Goal: Transaction & Acquisition: Purchase product/service

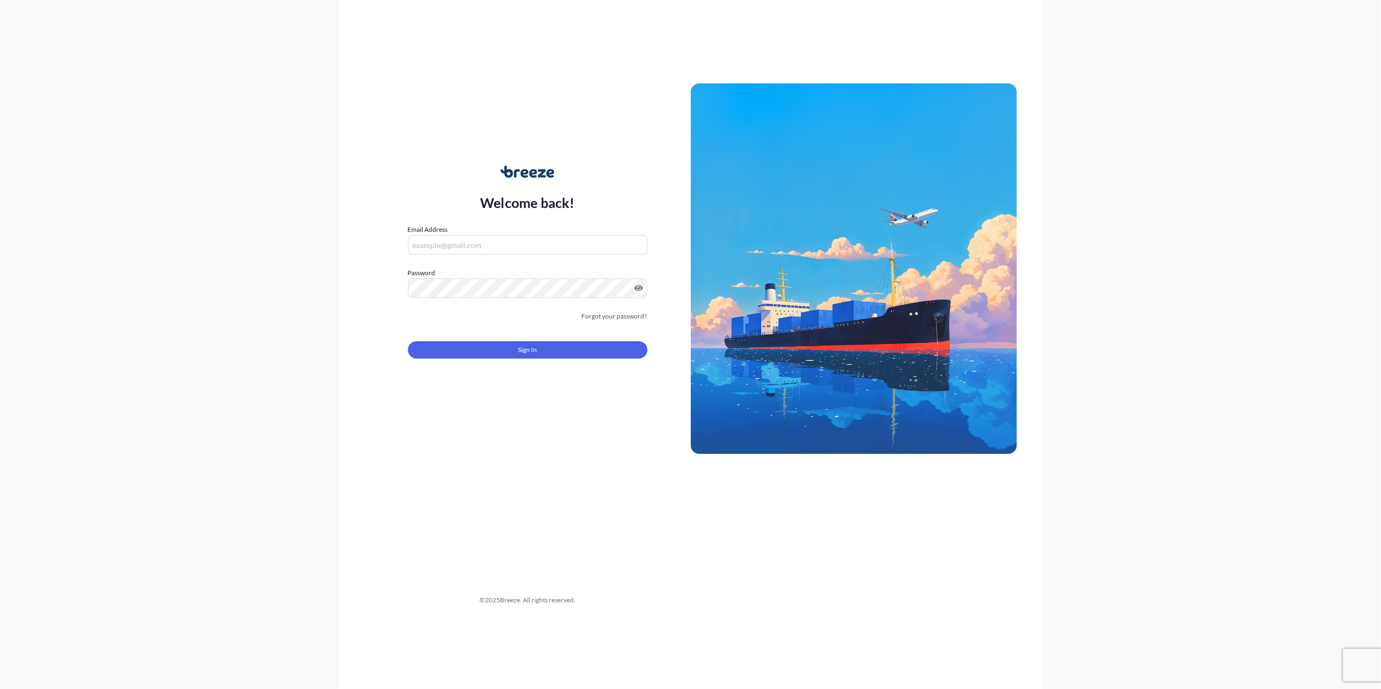
type input "[PERSON_NAME][EMAIL_ADDRESS][PERSON_NAME][DOMAIN_NAME]"
click at [439, 339] on div "Sign In" at bounding box center [527, 347] width 239 height 24
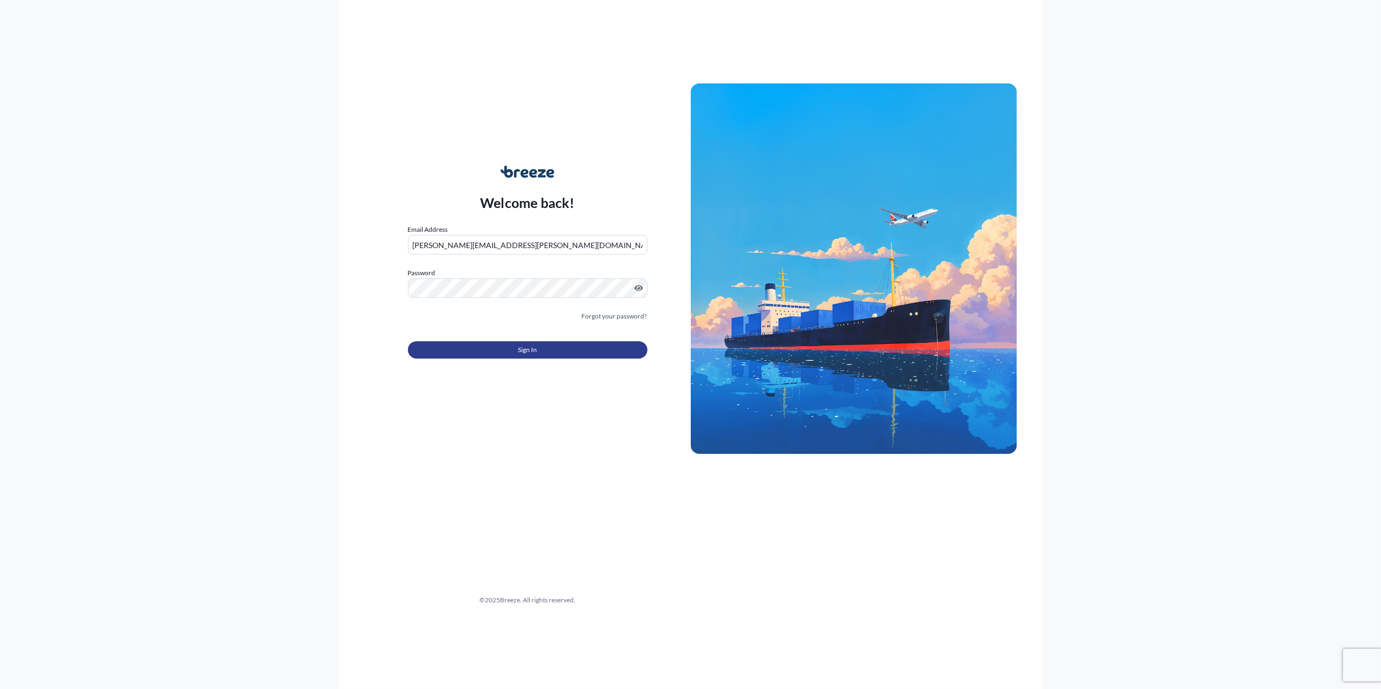
click at [438, 347] on button "Sign In" at bounding box center [527, 349] width 239 height 17
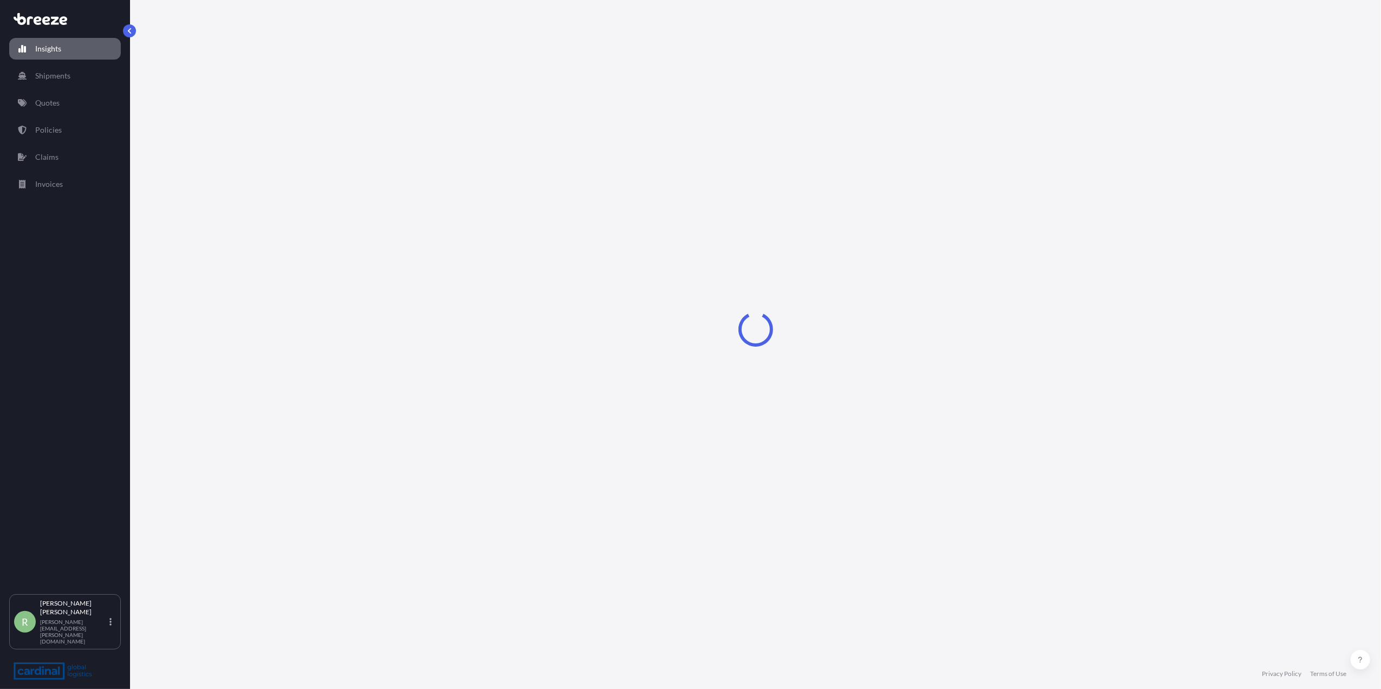
select select "2025"
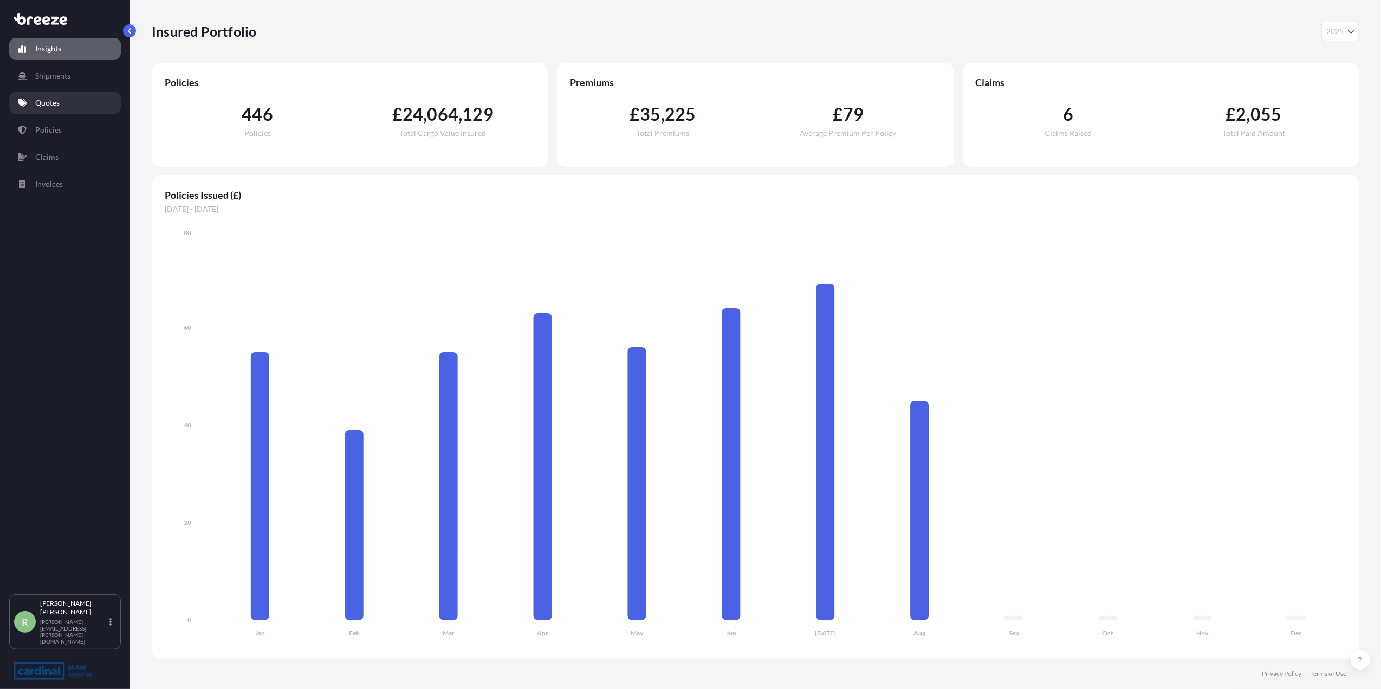
click at [59, 102] on p "Quotes" at bounding box center [47, 103] width 24 height 11
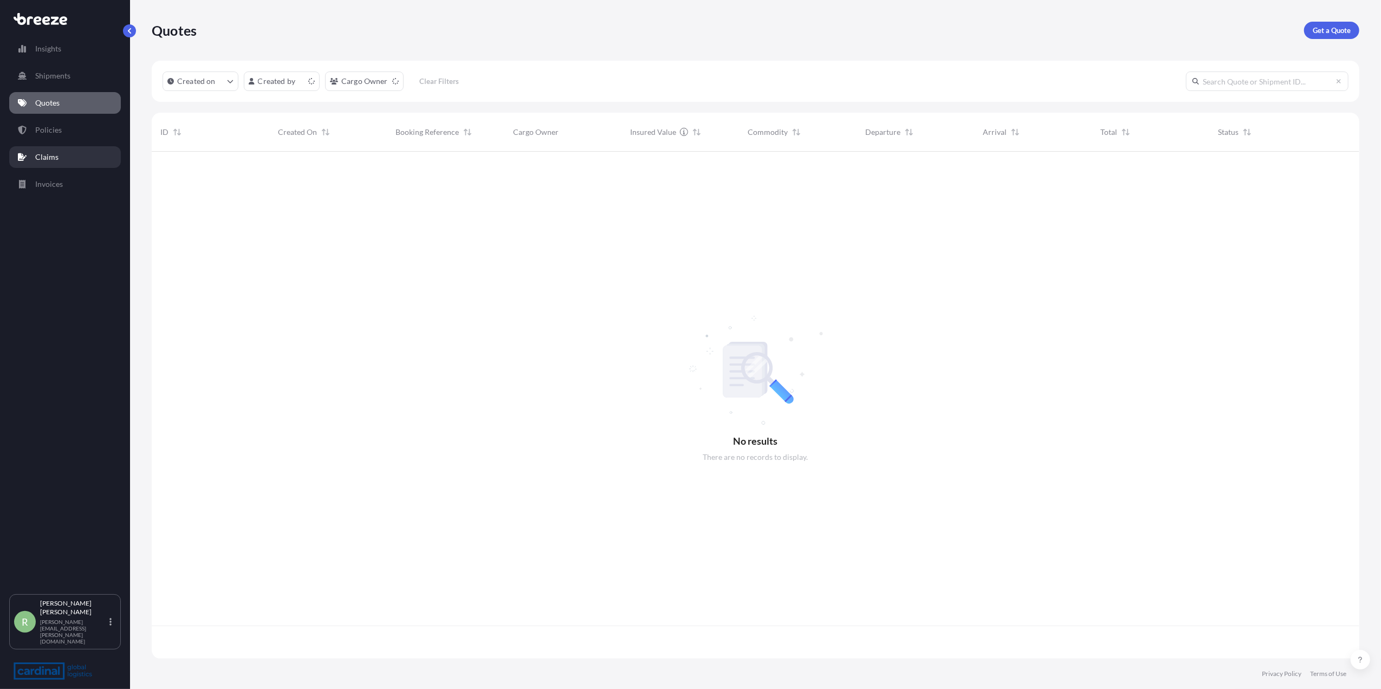
scroll to position [502, 1197]
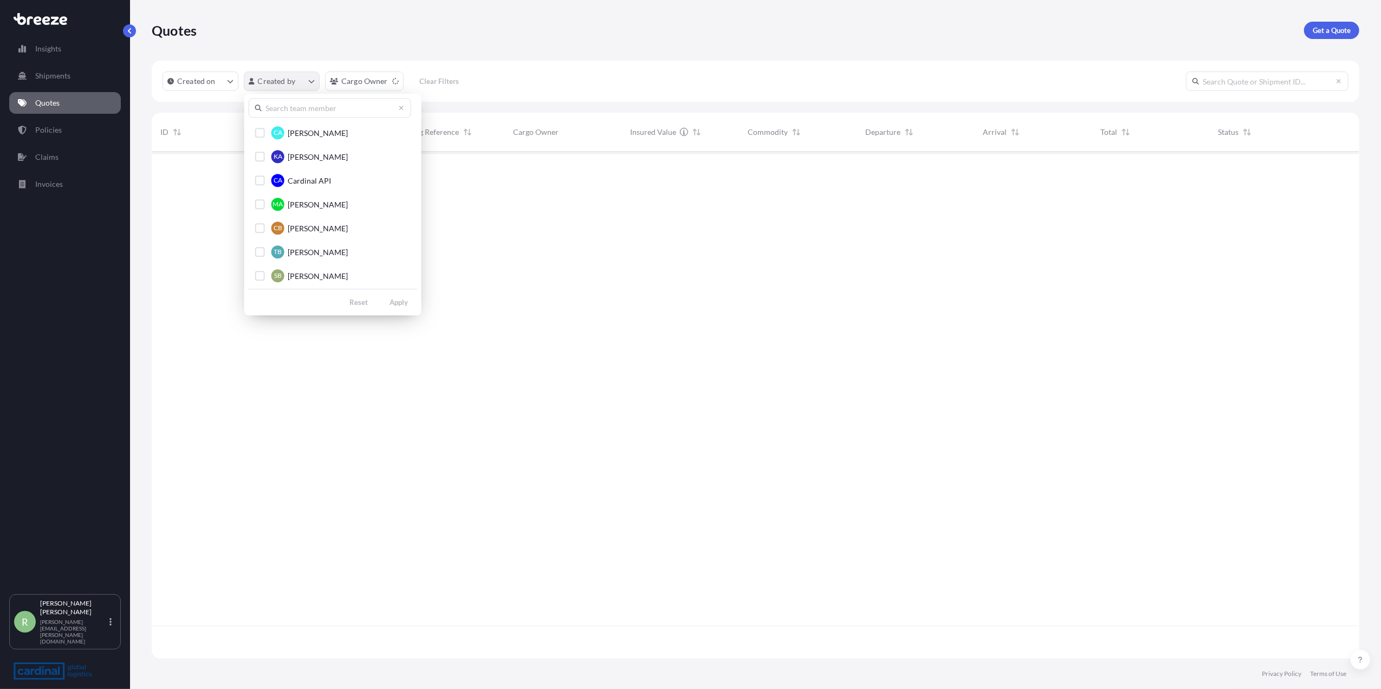
click at [284, 90] on html "Insights Shipments Quotes Policies Claims Invoices R [PERSON_NAME] Stuart [EMAI…" at bounding box center [690, 344] width 1381 height 689
click at [295, 116] on input "text" at bounding box center [330, 108] width 163 height 20
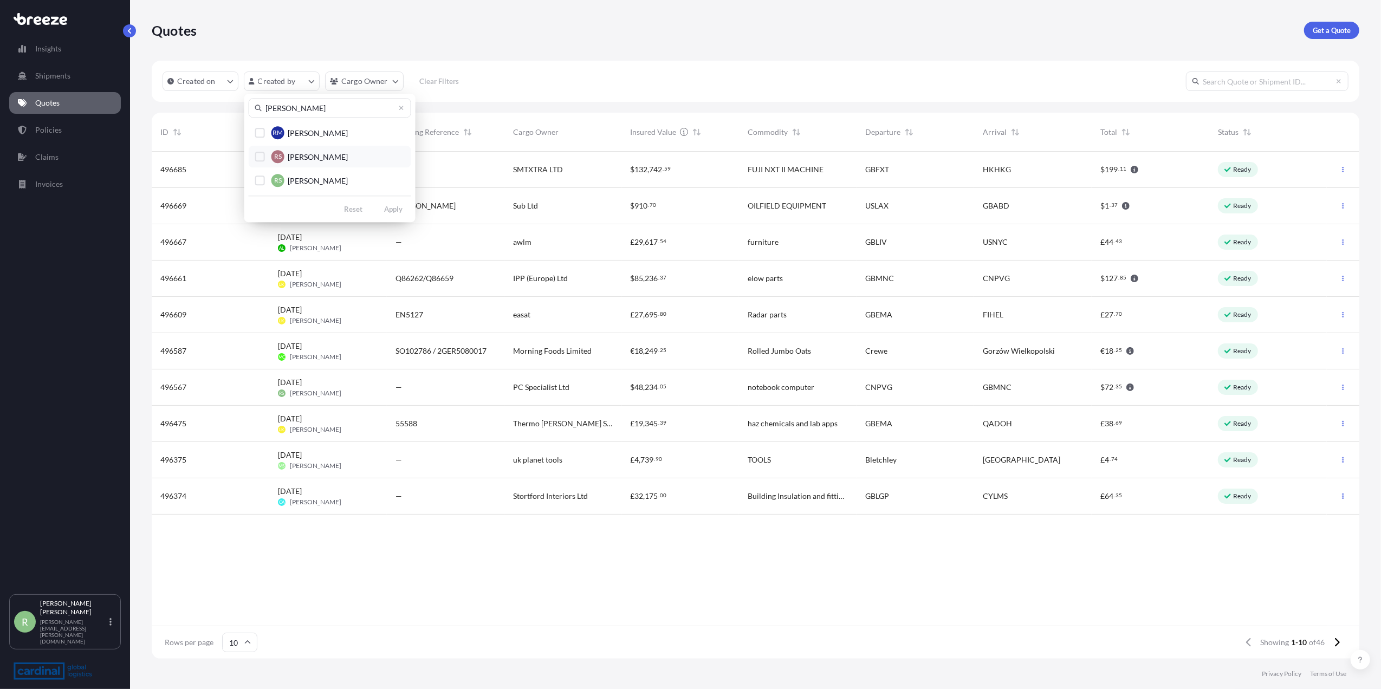
type input "[PERSON_NAME]"
click at [267, 180] on button "RS [PERSON_NAME]" at bounding box center [330, 181] width 163 height 22
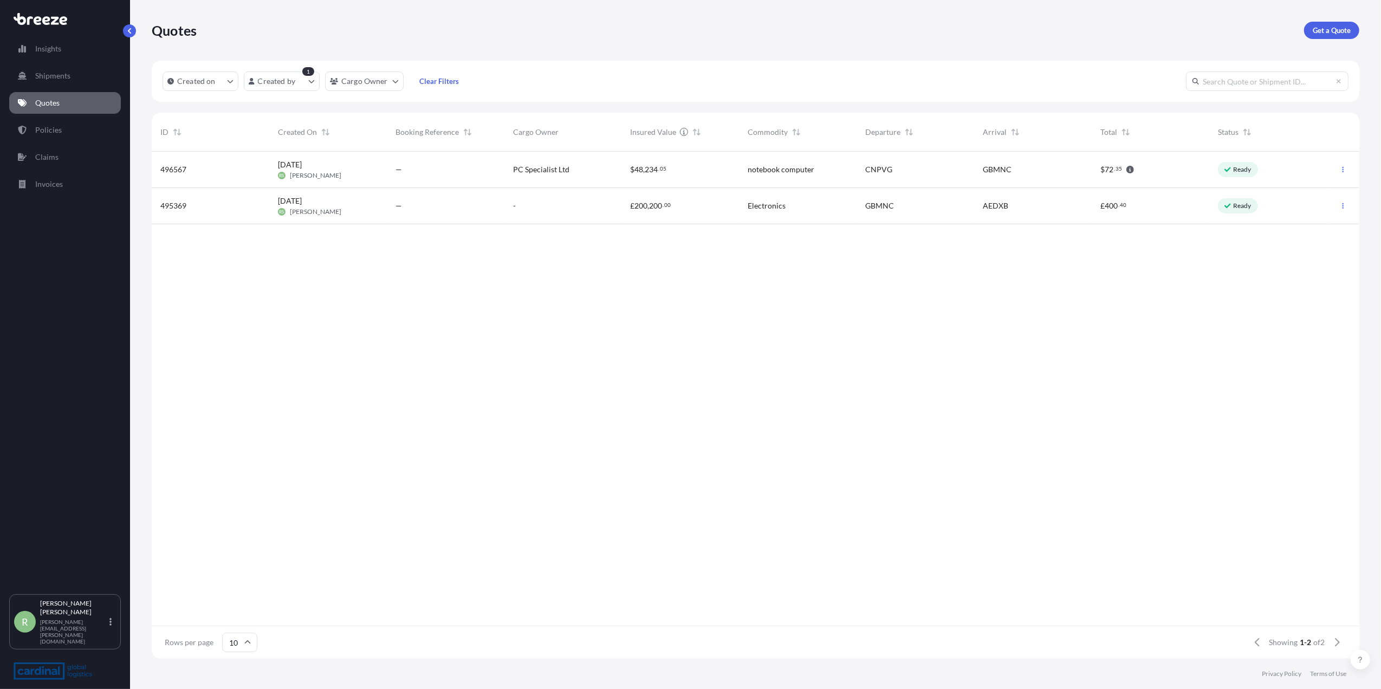
click at [49, 105] on p "Quotes" at bounding box center [47, 103] width 24 height 11
click at [1335, 29] on p "Get a Quote" at bounding box center [1332, 30] width 38 height 11
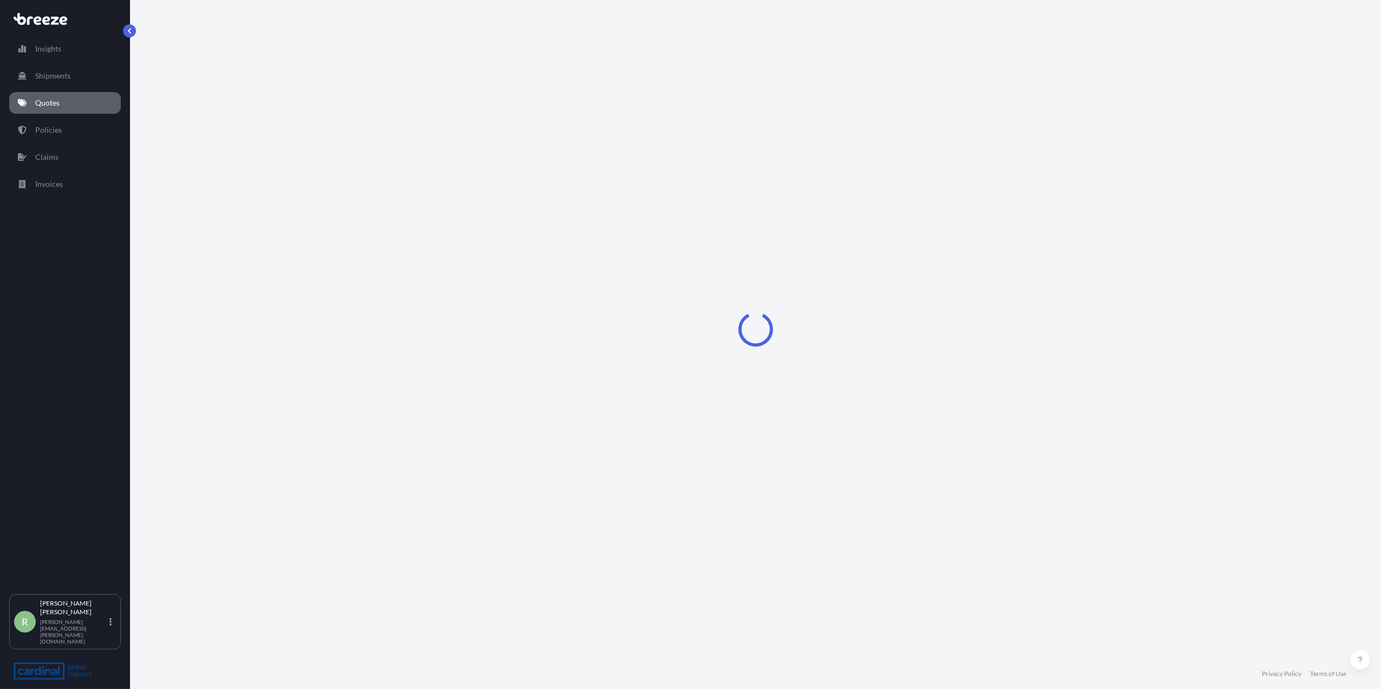
select select "Sea"
select select "1"
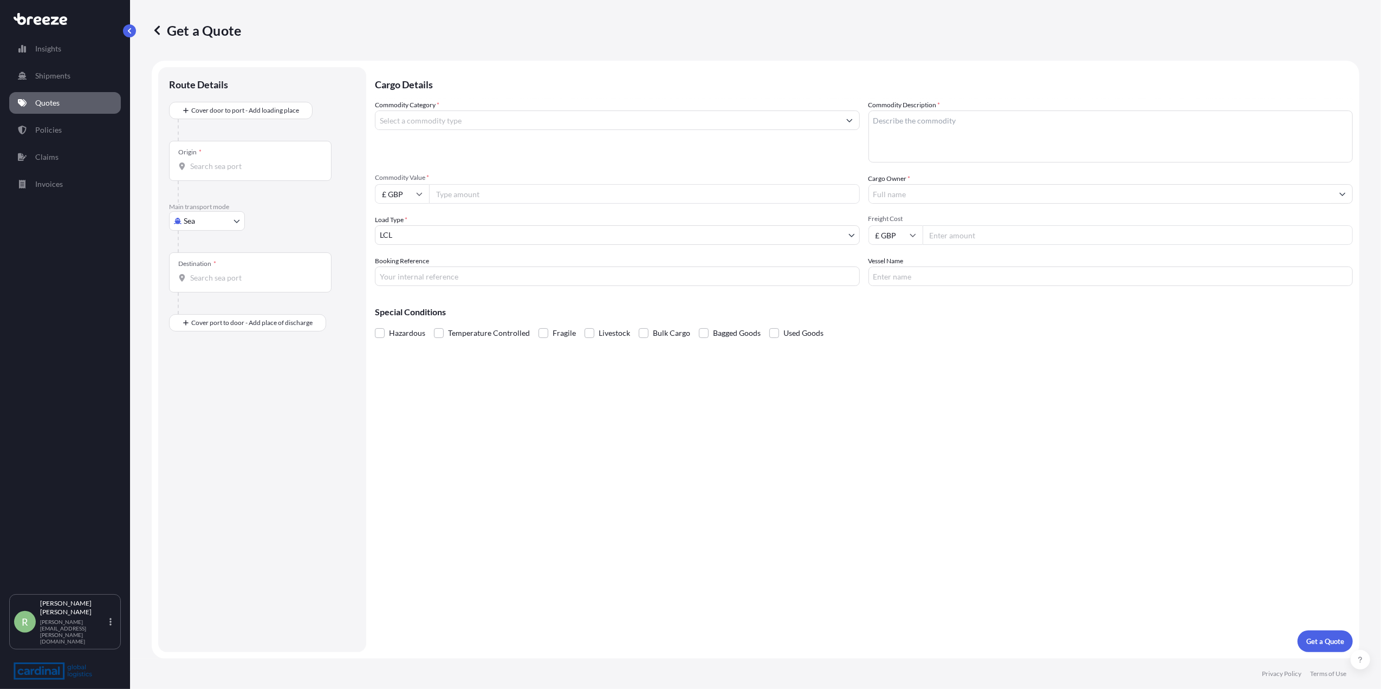
click at [445, 116] on input "Commodity Category *" at bounding box center [607, 121] width 464 height 20
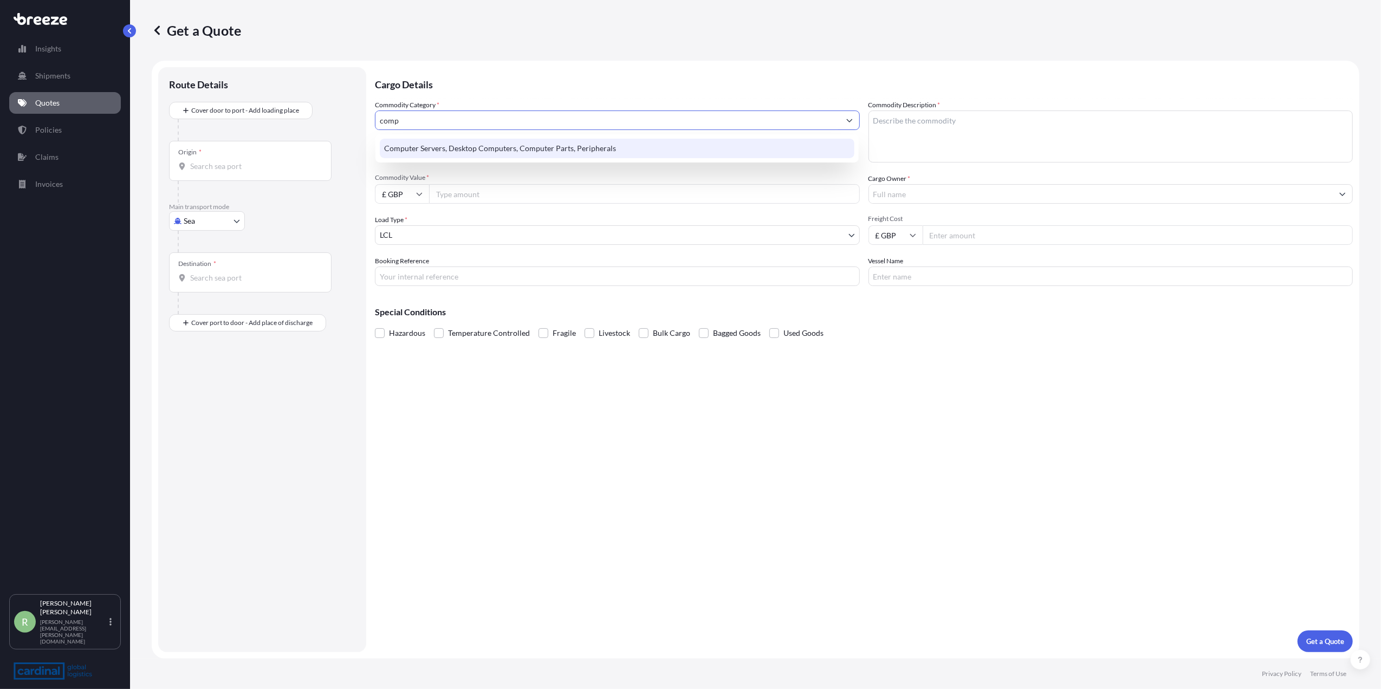
click at [419, 139] on div "Computer Servers, Desktop Computers, Computer Parts, Peripherals" at bounding box center [617, 149] width 475 height 20
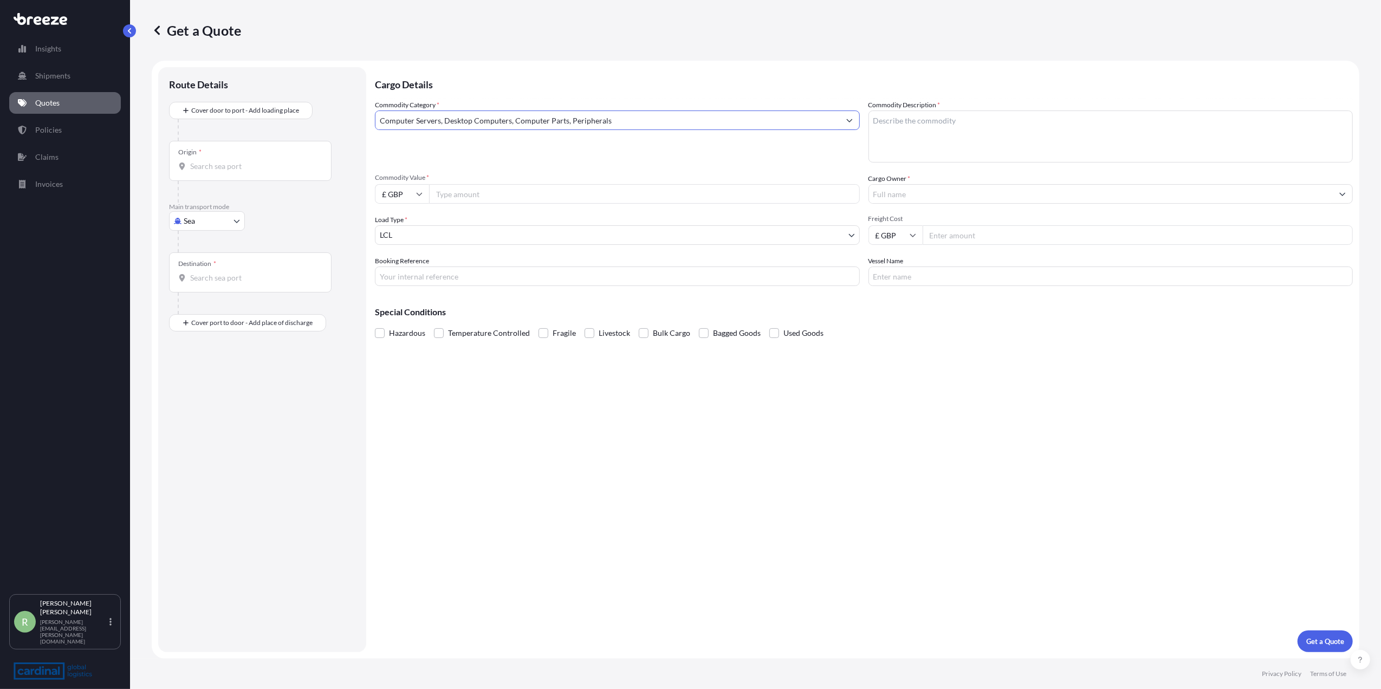
type input "Computer Servers, Desktop Computers, Computer Parts, Peripherals"
click at [189, 215] on div "Main transport mode Sea Sea Air Road Rail" at bounding box center [262, 228] width 186 height 50
click at [189, 218] on body "140 options available. 107 options available. 34 options available. 2 options a…" at bounding box center [690, 344] width 1381 height 689
click at [202, 267] on div "Air" at bounding box center [206, 269] width 67 height 20
select select "Air"
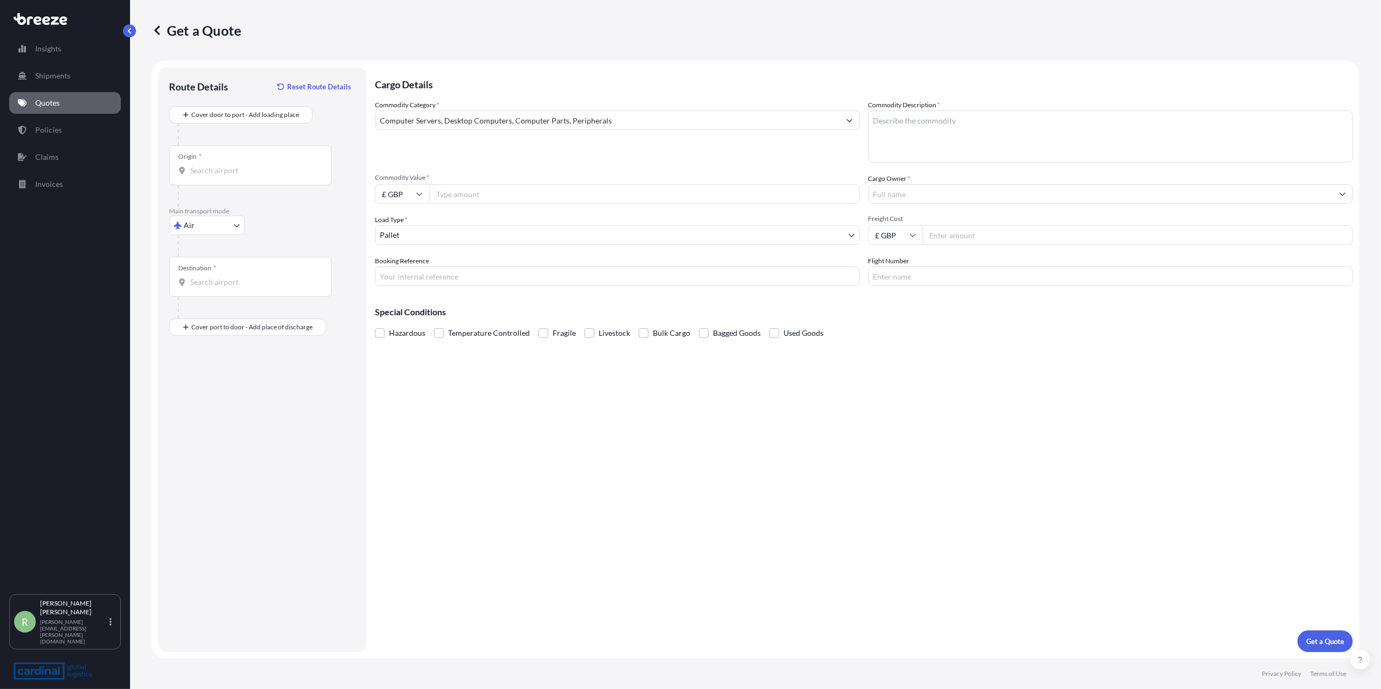
click at [217, 160] on div "Origin *" at bounding box center [250, 165] width 163 height 40
click at [217, 165] on input "Origin *" at bounding box center [254, 170] width 128 height 11
type input "CNPVG - Shanghai Pudong International Apt, [GEOGRAPHIC_DATA]"
click at [205, 278] on input "Destination *" at bounding box center [254, 282] width 128 height 11
click at [248, 338] on div "GBMNC / MAN - Man [PERSON_NAME], [GEOGRAPHIC_DATA]" at bounding box center [275, 351] width 205 height 30
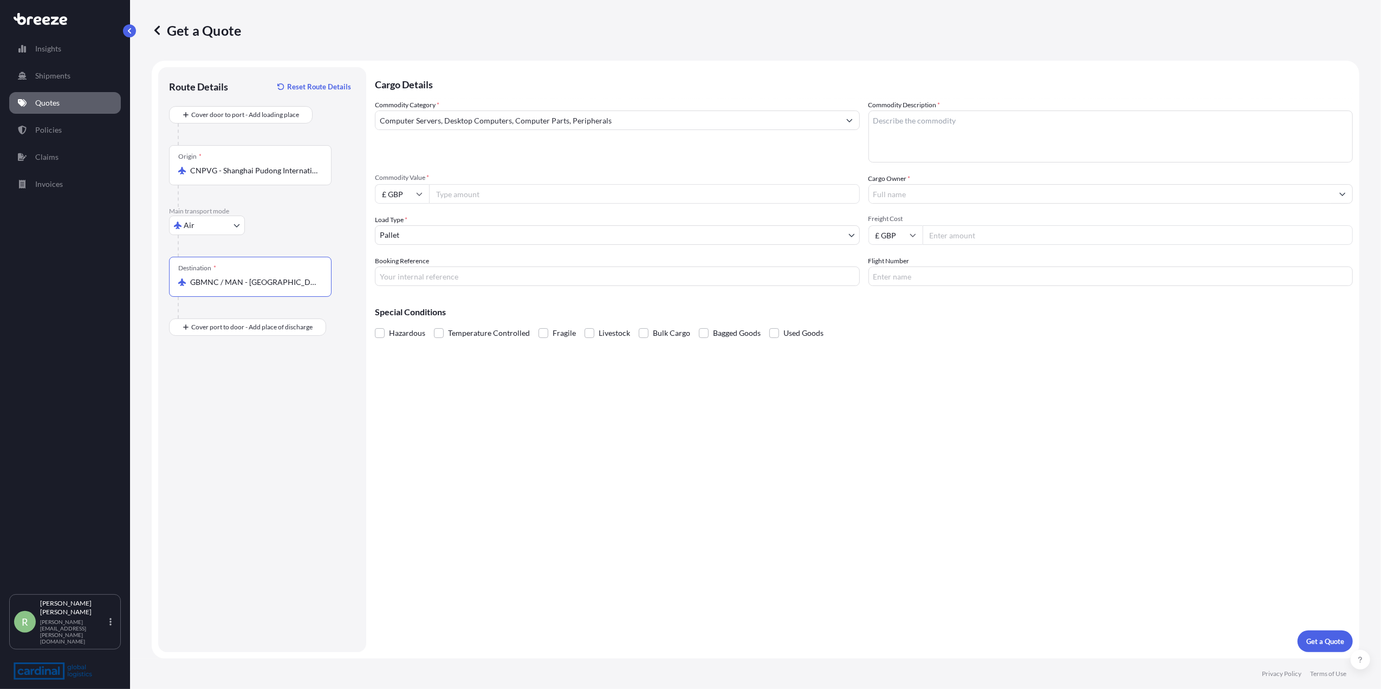
type input "GBMNC / MAN - [GEOGRAPHIC_DATA], [GEOGRAPHIC_DATA]"
click at [452, 192] on input "Commodity Value *" at bounding box center [644, 194] width 431 height 20
click at [456, 197] on input "Commodity Value *" at bounding box center [644, 194] width 431 height 20
type input "172000"
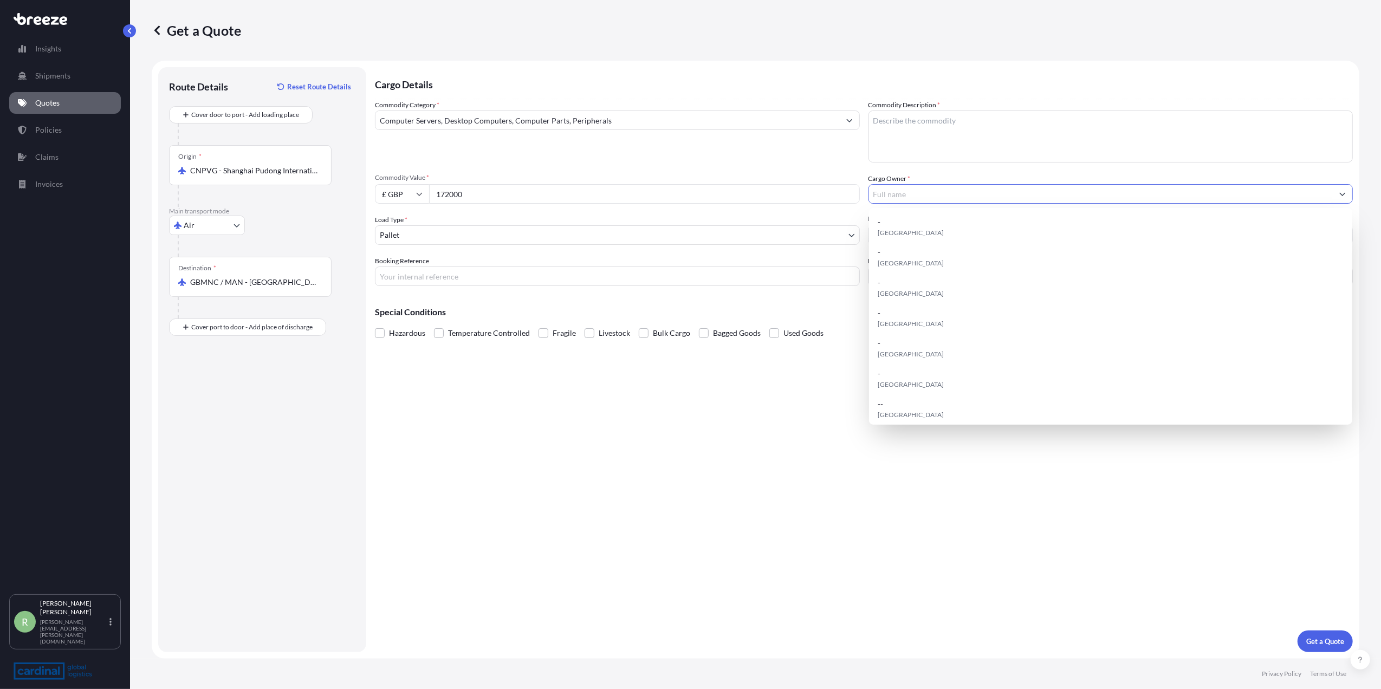
click at [897, 194] on input "Cargo Owner *" at bounding box center [1101, 194] width 464 height 20
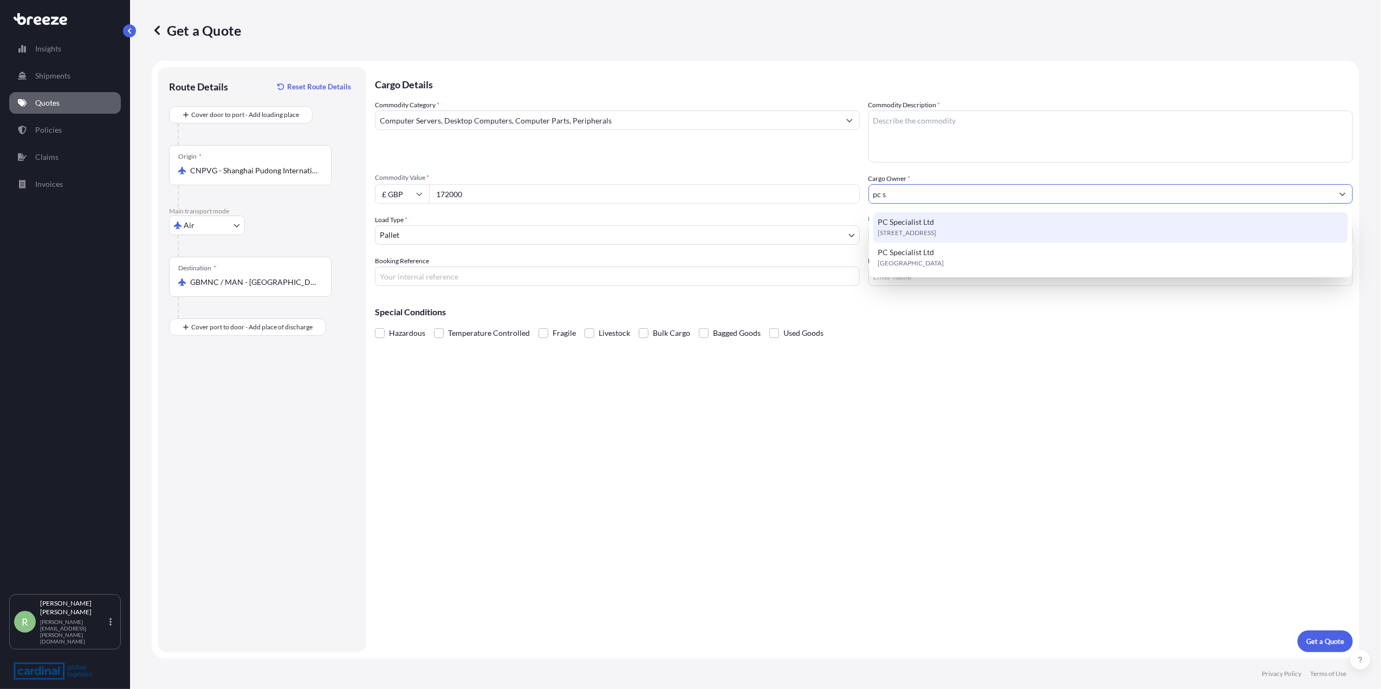
click at [891, 224] on span "PC Specialist Ltd" at bounding box center [906, 222] width 56 height 11
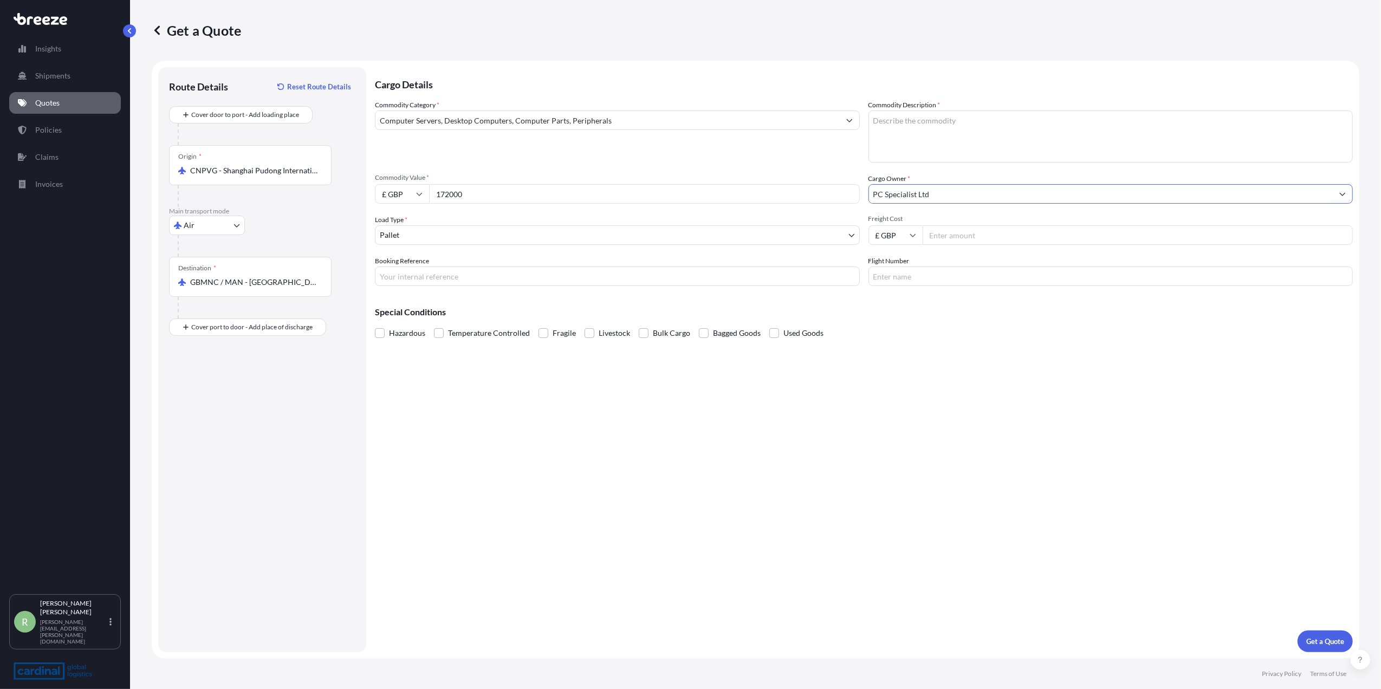
type input "PC Specialist Ltd"
click at [422, 269] on input "Booking Reference" at bounding box center [617, 277] width 485 height 20
type input "2PIA5080075"
click at [978, 281] on input "Flight Number" at bounding box center [1111, 277] width 485 height 20
type input "ey"
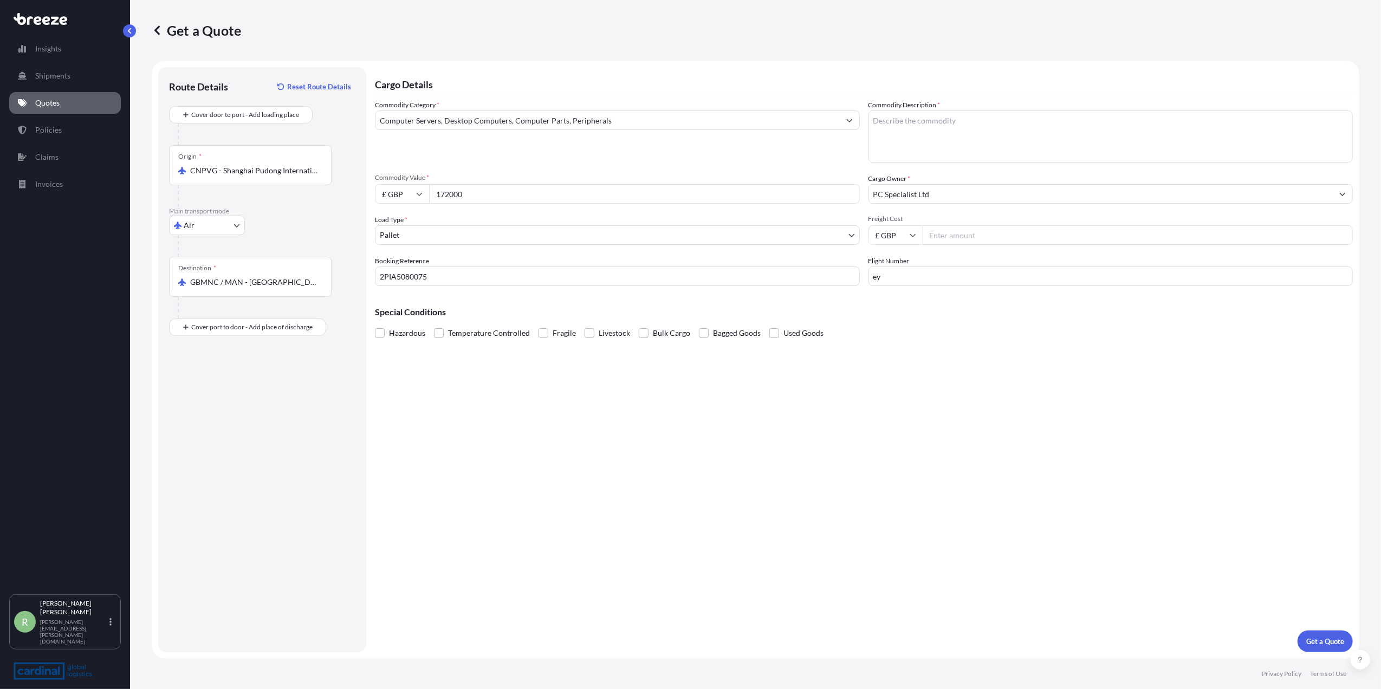
click at [961, 429] on div "Cargo Details Commodity Category * Computer Servers, Desktop Computers, Compute…" at bounding box center [864, 359] width 978 height 585
click at [906, 122] on textarea "Commodity Description *" at bounding box center [1111, 137] width 485 height 52
click at [873, 118] on textarea "Commodity Description *" at bounding box center [1111, 137] width 485 height 52
type textarea "vga card"
click at [983, 243] on input "Freight Cost" at bounding box center [1138, 235] width 431 height 20
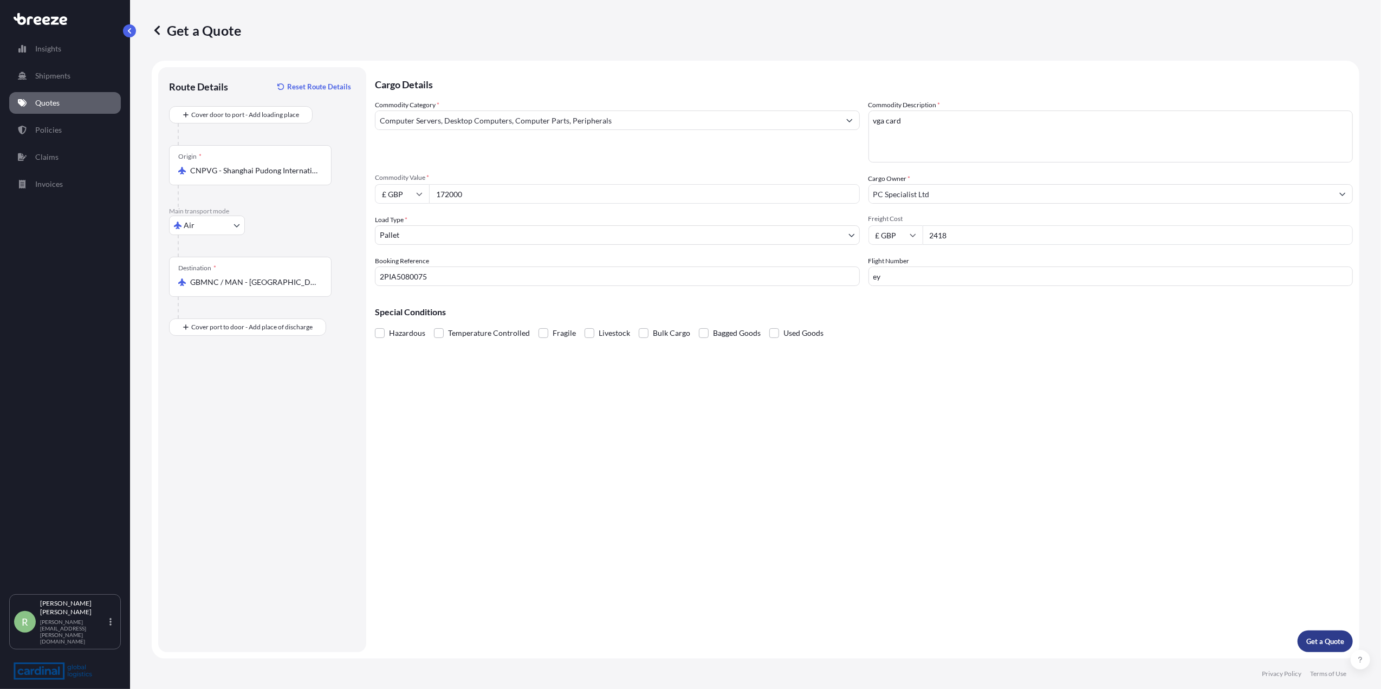
type input "2418"
click at [1327, 633] on button "Get a Quote" at bounding box center [1325, 642] width 55 height 22
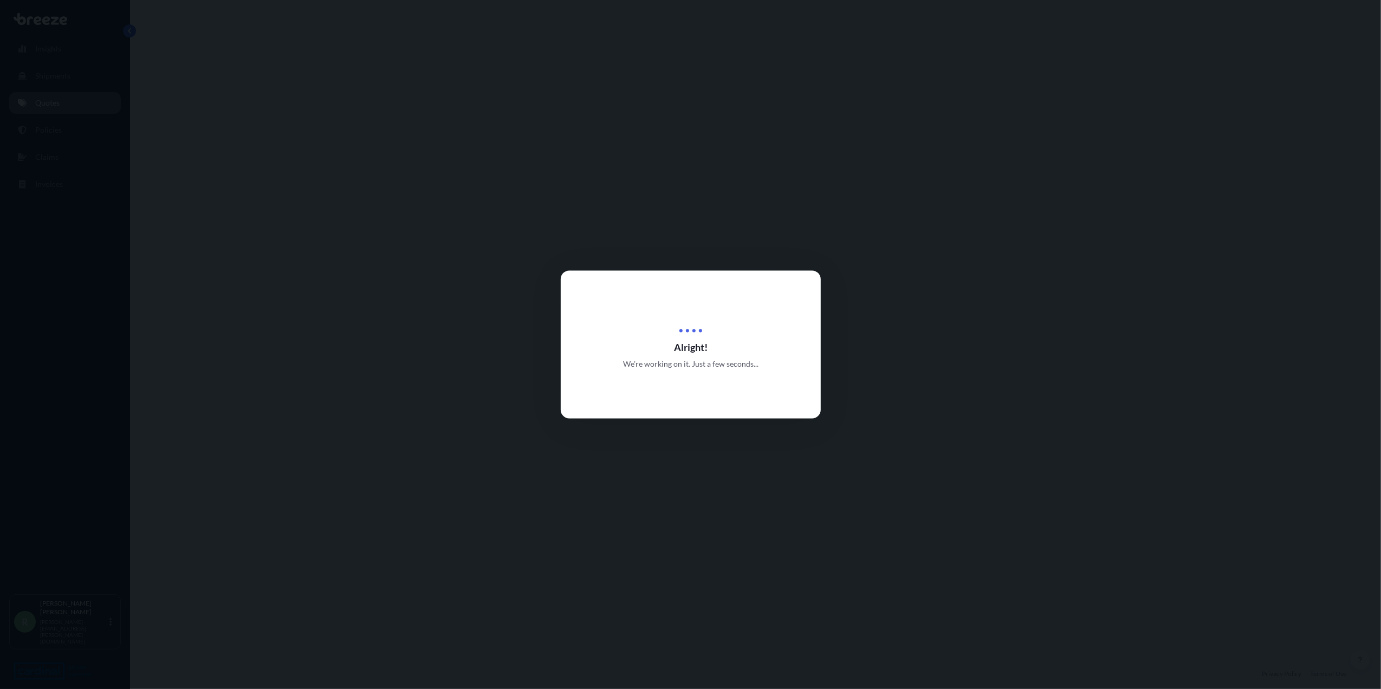
select select "Air"
select select "1"
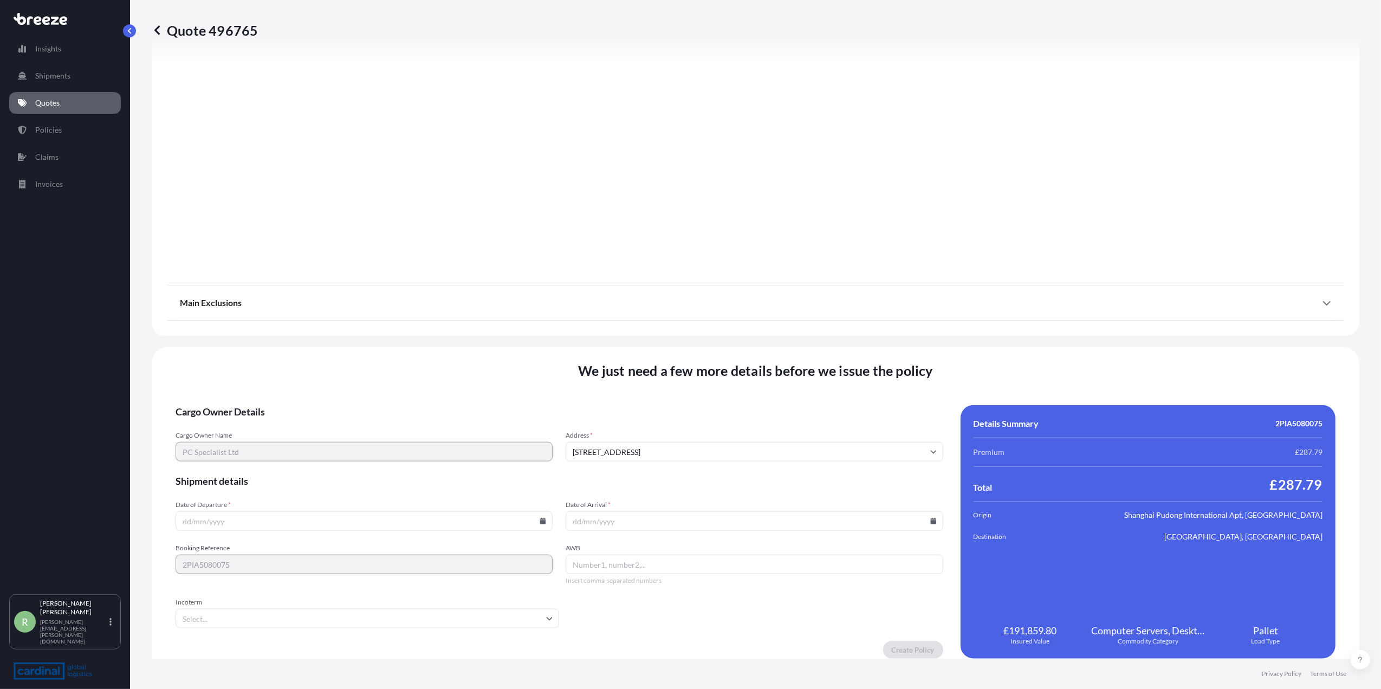
scroll to position [1031, 0]
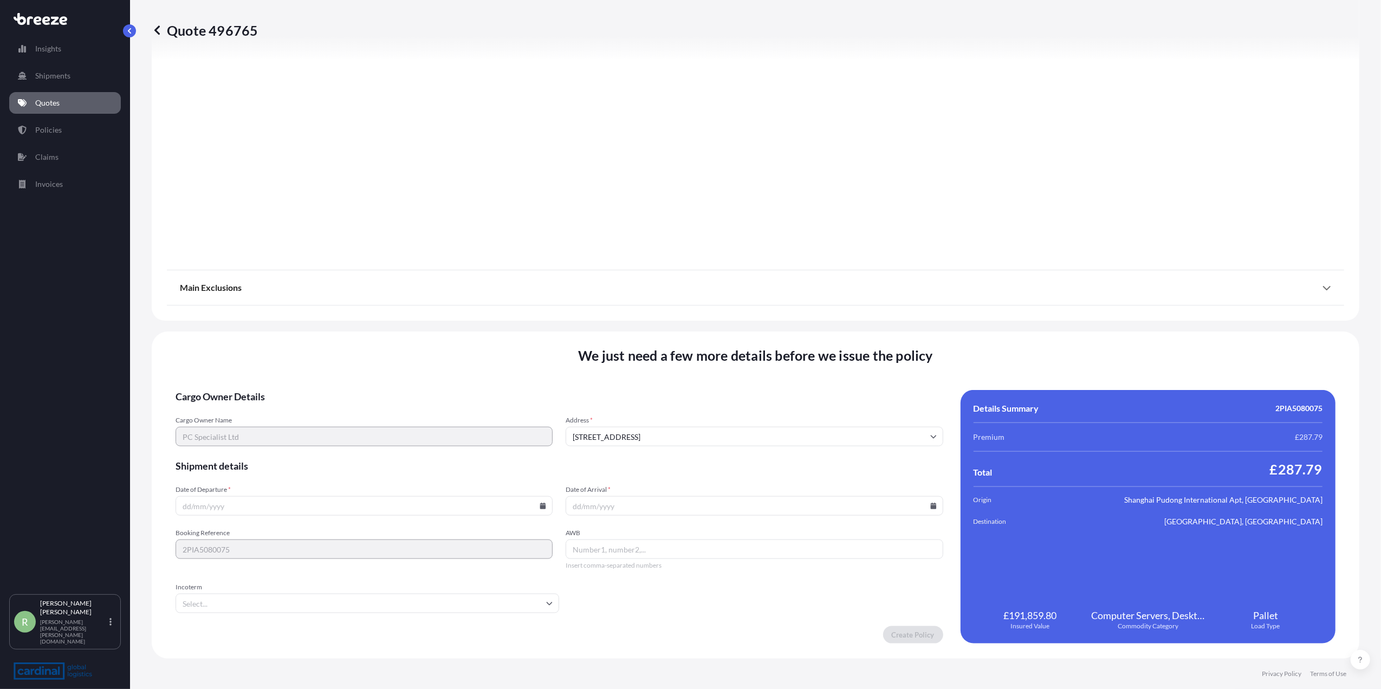
click at [540, 503] on icon at bounding box center [543, 506] width 7 height 7
click at [412, 412] on button "16" at bounding box center [413, 409] width 17 height 17
click at [532, 505] on input "[DATE]" at bounding box center [364, 506] width 377 height 20
click at [540, 506] on icon at bounding box center [543, 506] width 6 height 7
click at [362, 412] on button "14" at bounding box center [362, 409] width 17 height 17
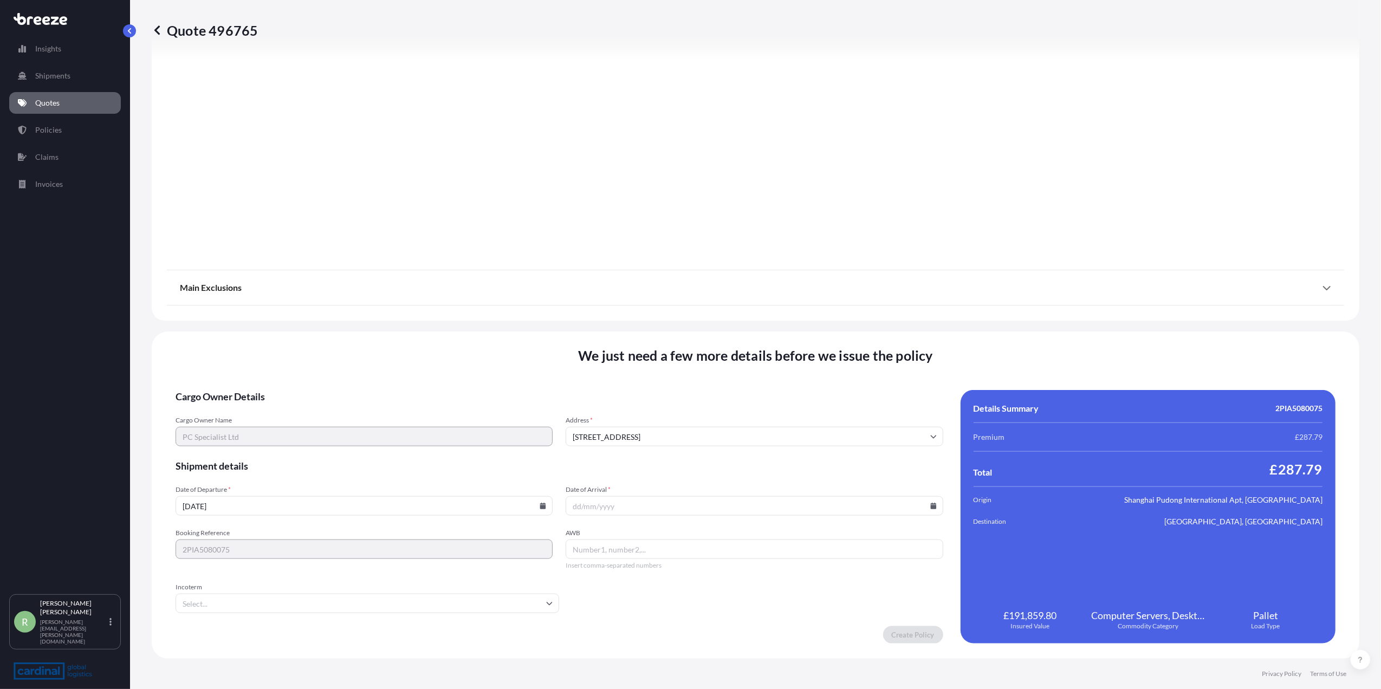
type input "[DATE]"
click at [930, 507] on icon at bounding box center [933, 506] width 6 height 7
click at [791, 410] on button "16" at bounding box center [799, 409] width 17 height 17
type input "[DATE]"
click at [603, 554] on input "AWB" at bounding box center [754, 550] width 377 height 20
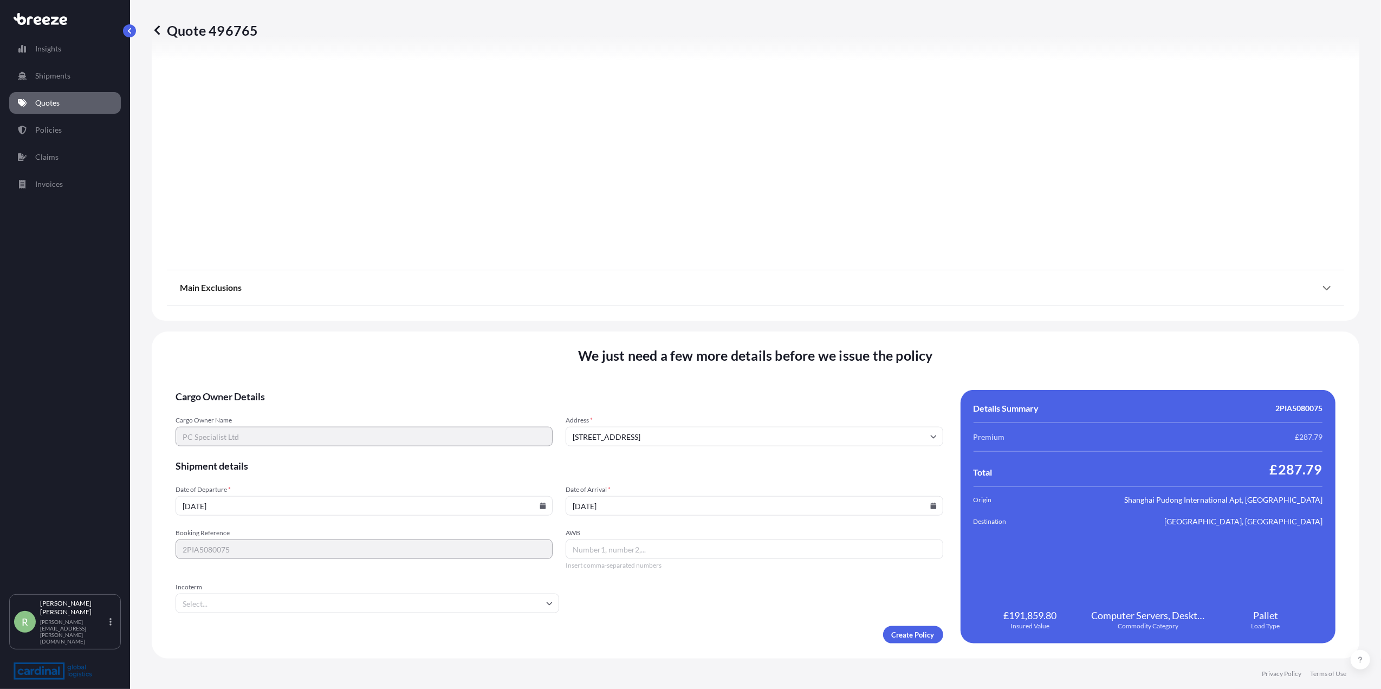
click at [668, 553] on input "AWB" at bounding box center [754, 550] width 377 height 20
paste input "60739658010"
type input "60739658010"
click at [388, 604] on input "Incoterm" at bounding box center [368, 604] width 384 height 20
type input "ex"
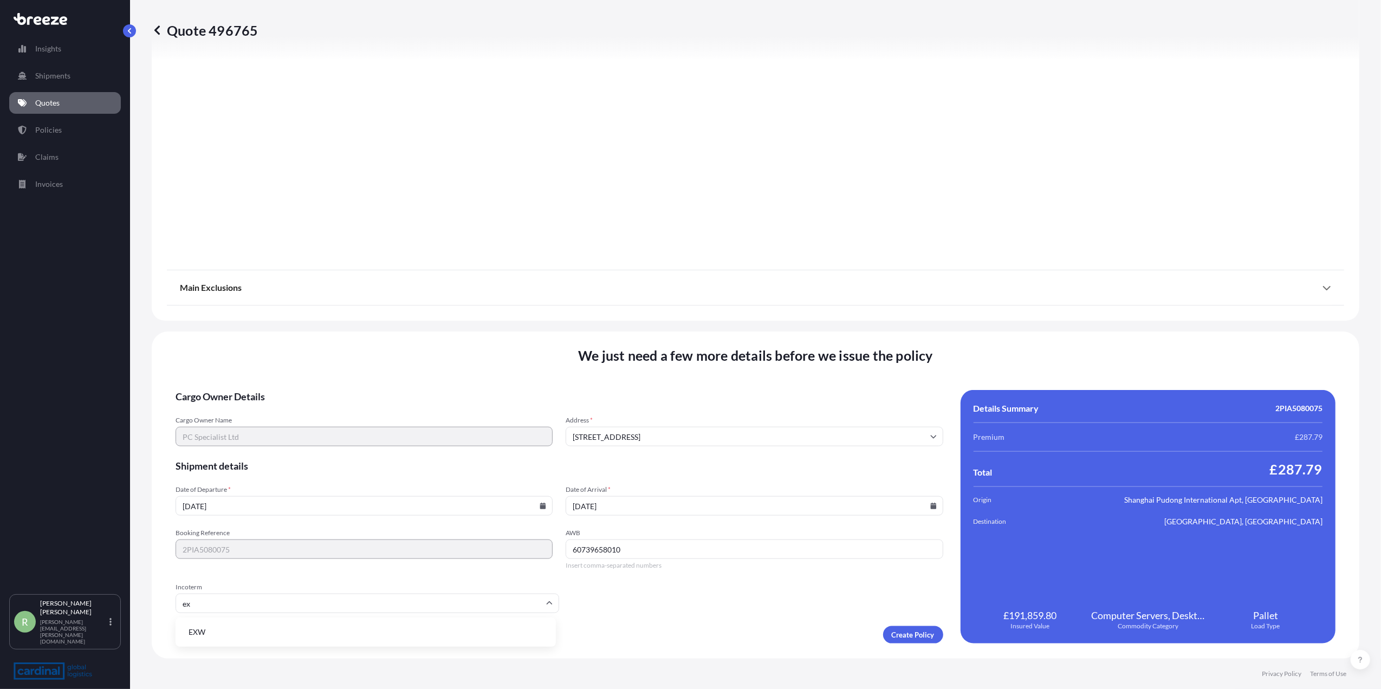
click at [311, 633] on li "EXW" at bounding box center [366, 632] width 372 height 21
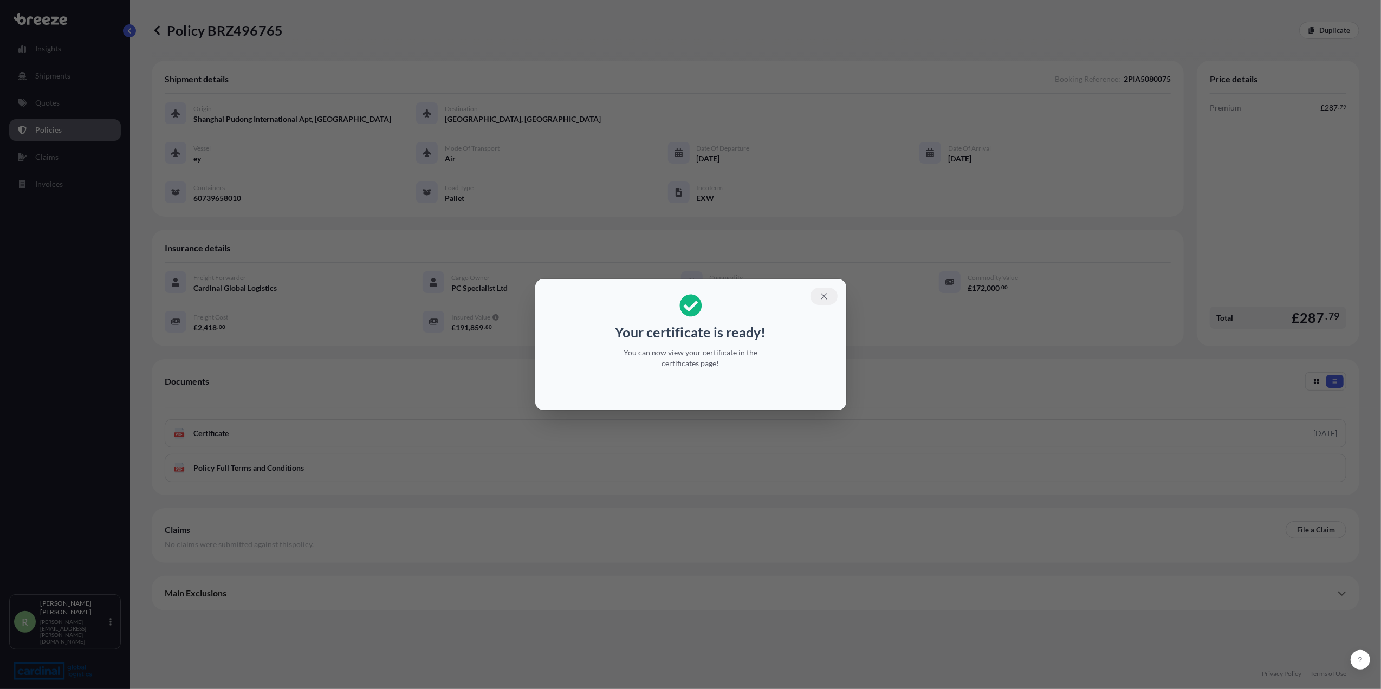
click at [831, 297] on button "button" at bounding box center [824, 296] width 27 height 17
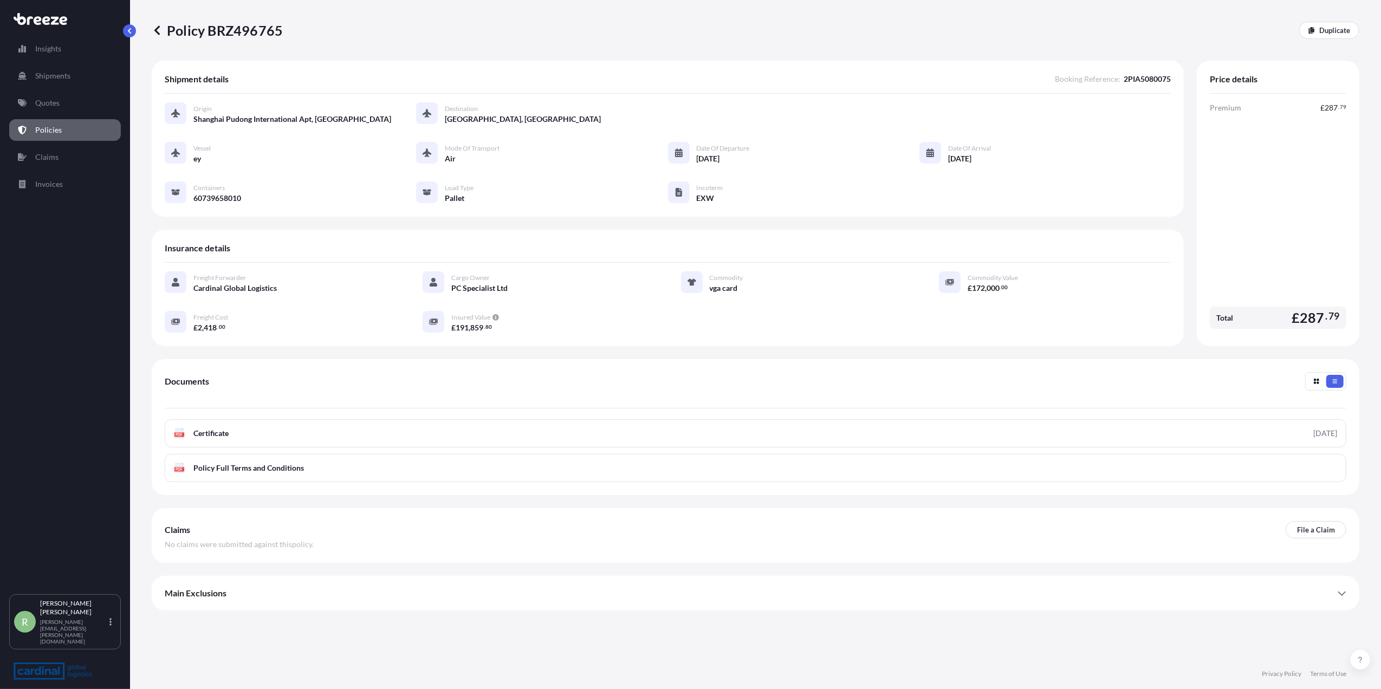
click at [684, 586] on div "Main Exclusions" at bounding box center [756, 593] width 1182 height 26
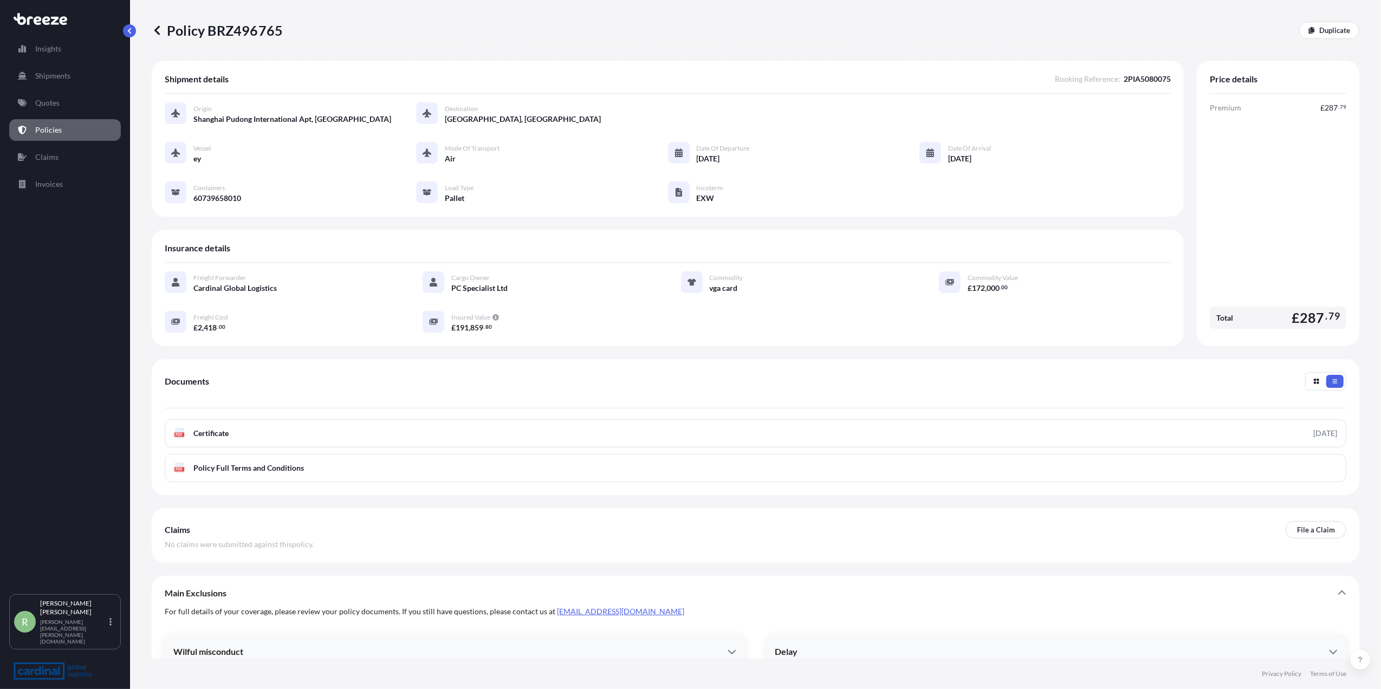
click at [1317, 13] on div "Policy BRZ496765 Duplicate" at bounding box center [756, 30] width 1208 height 61
